Goal: Transaction & Acquisition: Book appointment/travel/reservation

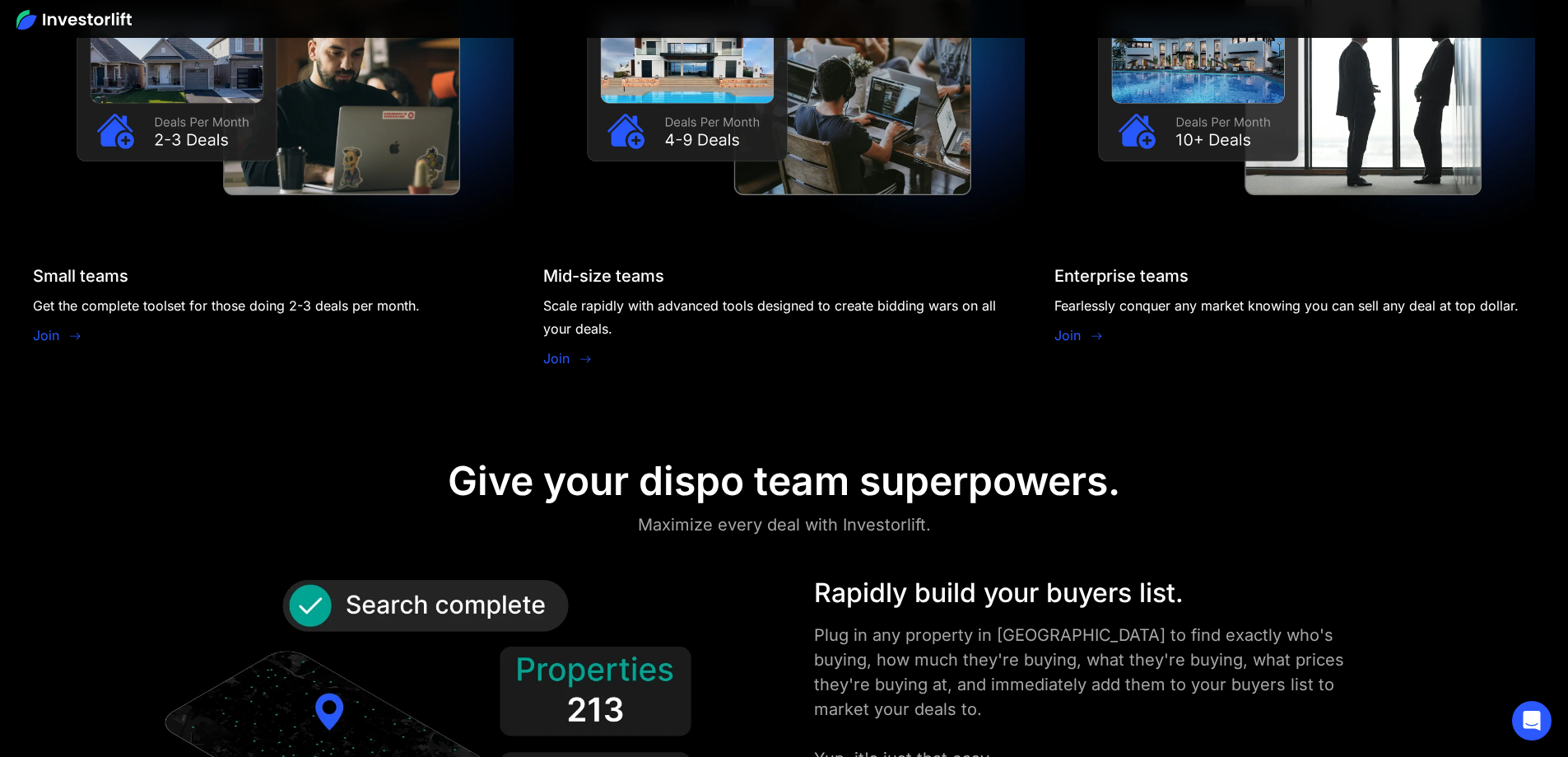
click at [103, 22] on img at bounding box center [74, 20] width 115 height 20
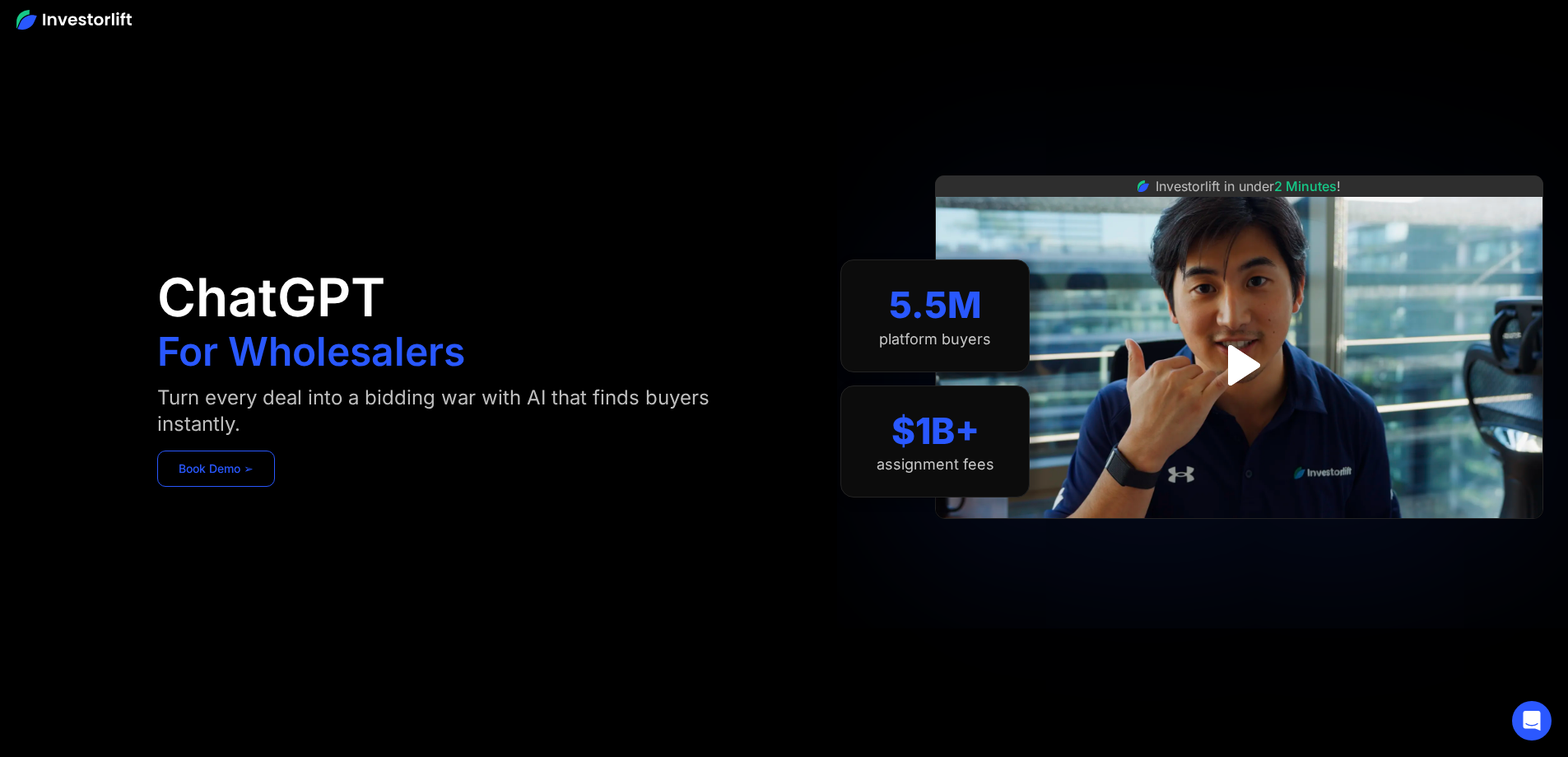
click at [275, 480] on link "Book Demo ➢" at bounding box center [216, 468] width 117 height 36
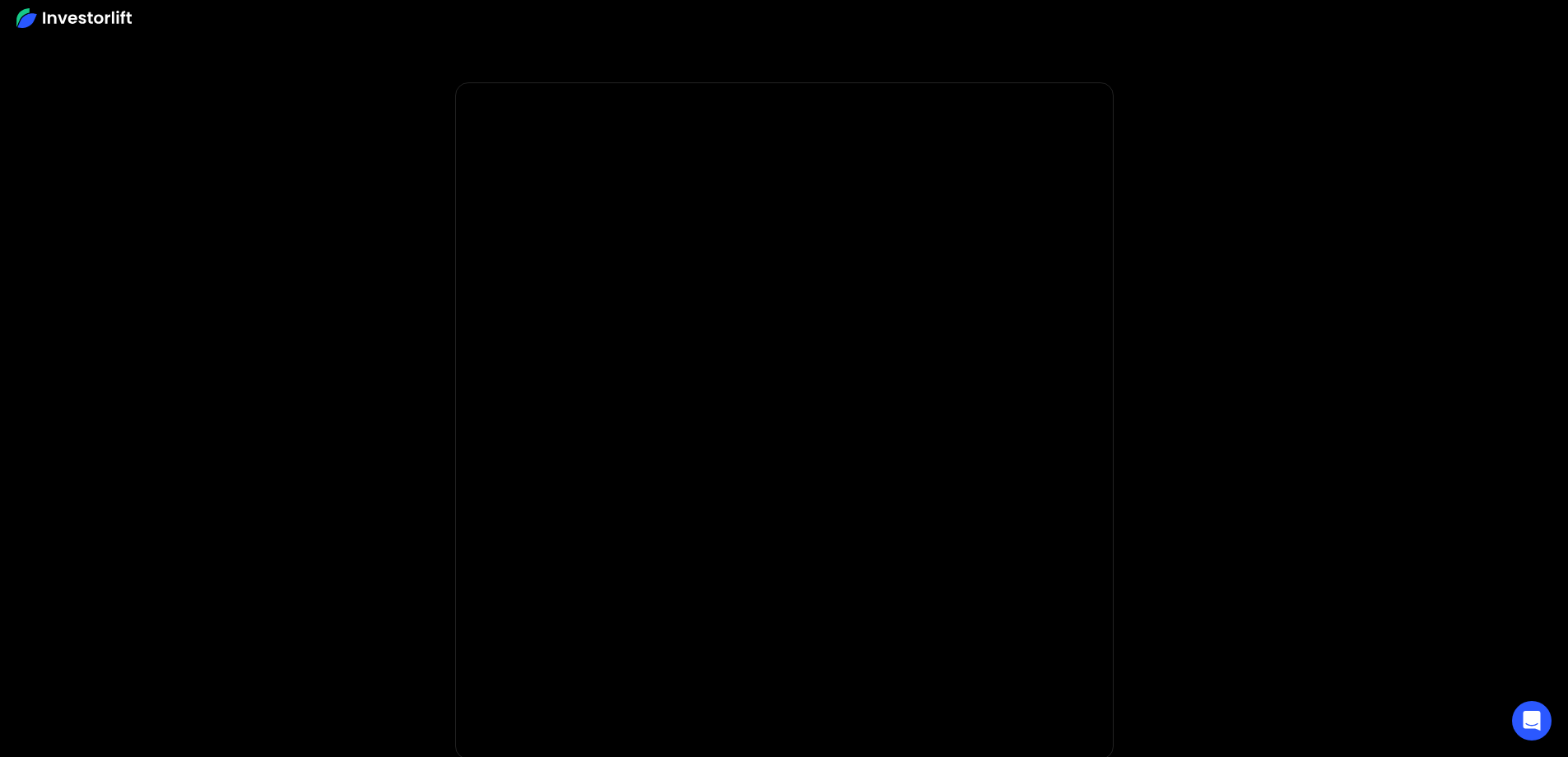
click at [114, 18] on img at bounding box center [74, 18] width 115 height 20
